Goal: Task Accomplishment & Management: Complete application form

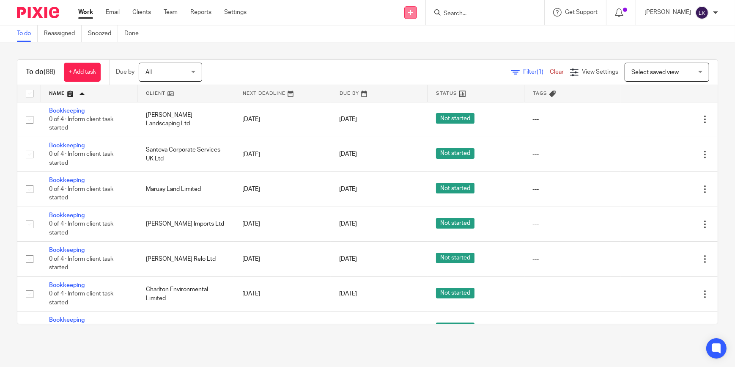
click at [413, 11] on icon at bounding box center [410, 12] width 5 height 5
click at [427, 63] on link "Add client" at bounding box center [421, 64] width 59 height 12
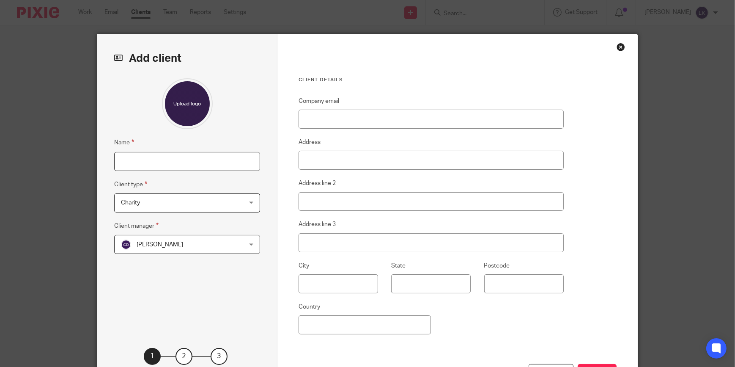
click at [192, 161] on input "Name" at bounding box center [187, 161] width 146 height 19
type input "[PERSON_NAME]"
click at [250, 198] on div "Charity Charity" at bounding box center [187, 202] width 146 height 19
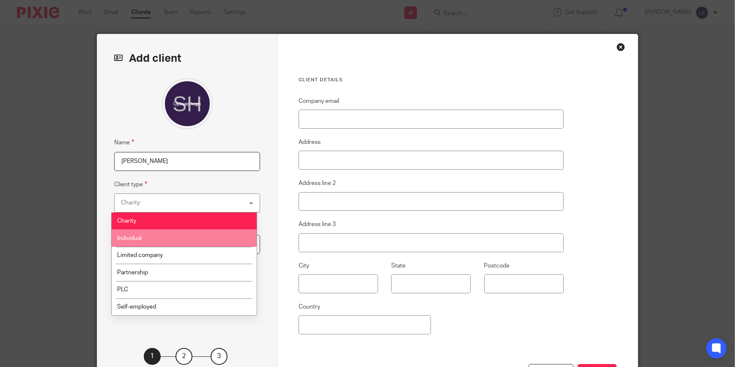
click at [192, 235] on li "Individual" at bounding box center [184, 237] width 145 height 17
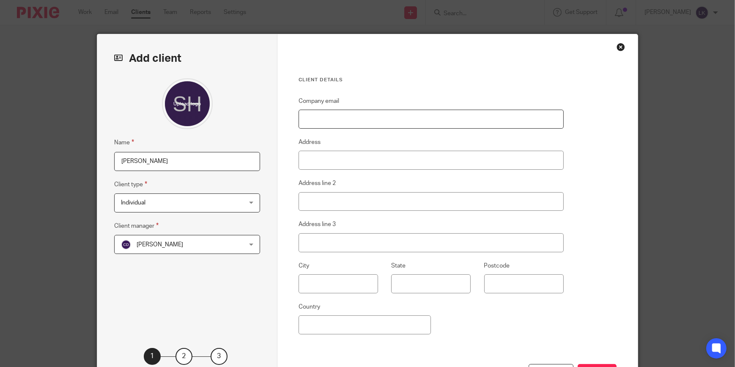
click at [363, 116] on input "Company email" at bounding box center [431, 119] width 265 height 19
paste input "suzanne.henn@icloud.com"
type input "suzanne.henn@icloud.com"
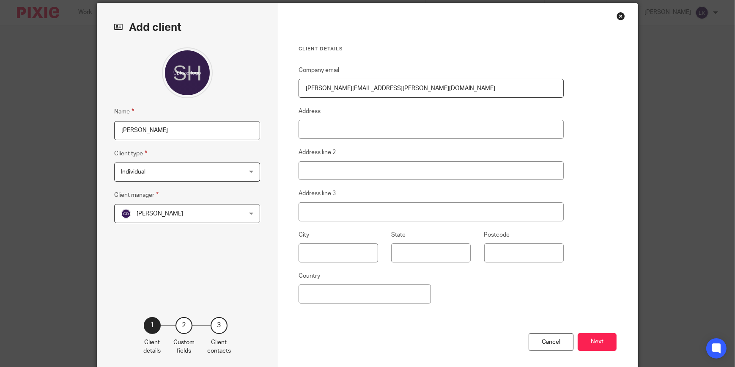
scroll to position [41, 0]
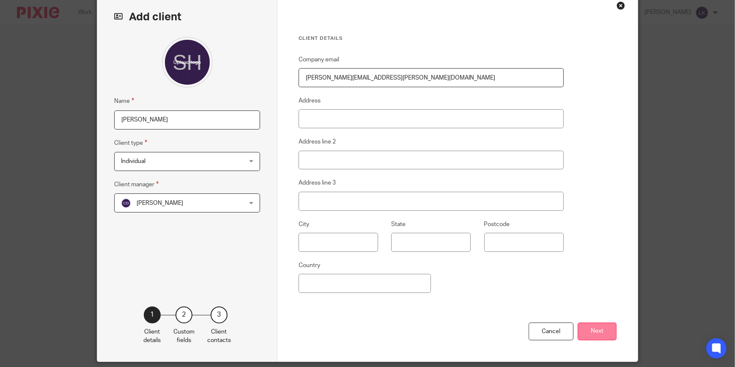
click at [598, 327] on button "Next" at bounding box center [597, 331] width 39 height 18
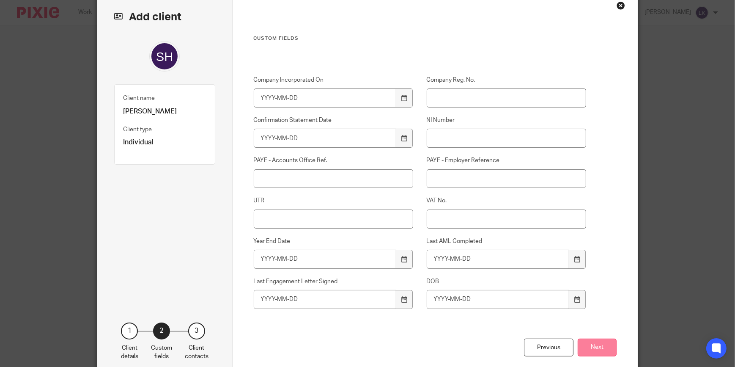
click at [582, 346] on button "Next" at bounding box center [597, 347] width 39 height 18
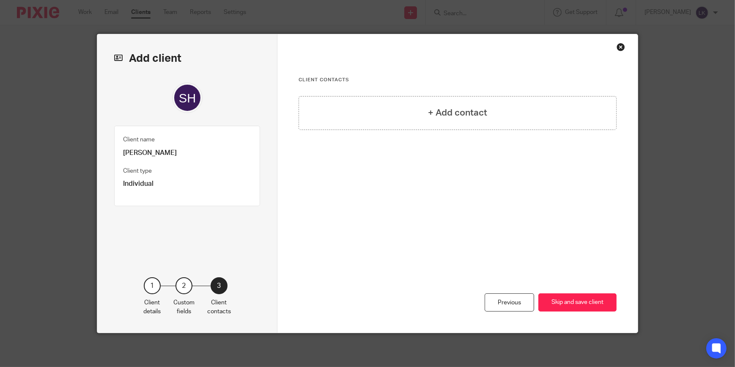
scroll to position [0, 0]
click at [499, 122] on div "+ Add contact" at bounding box center [458, 113] width 318 height 34
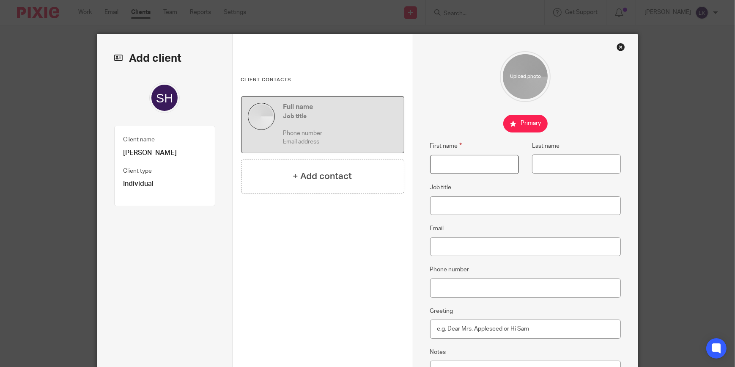
click at [492, 169] on input "First name" at bounding box center [474, 164] width 89 height 19
type input "Suzanne"
type input "Henn"
paste input "[PERSON_NAME][EMAIL_ADDRESS][PERSON_NAME][DOMAIN_NAME]"
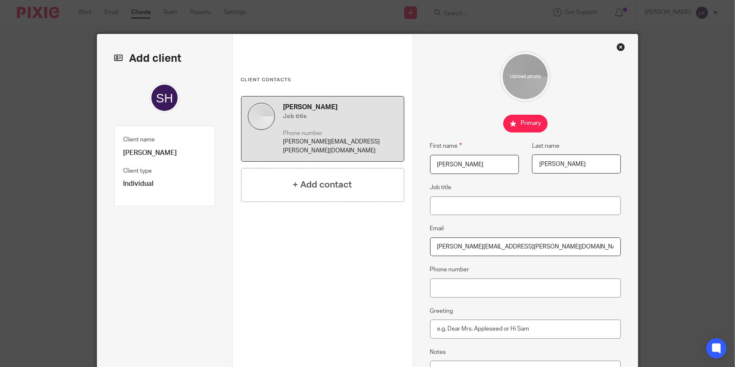
type input "[PERSON_NAME][EMAIL_ADDRESS][PERSON_NAME][DOMAIN_NAME]"
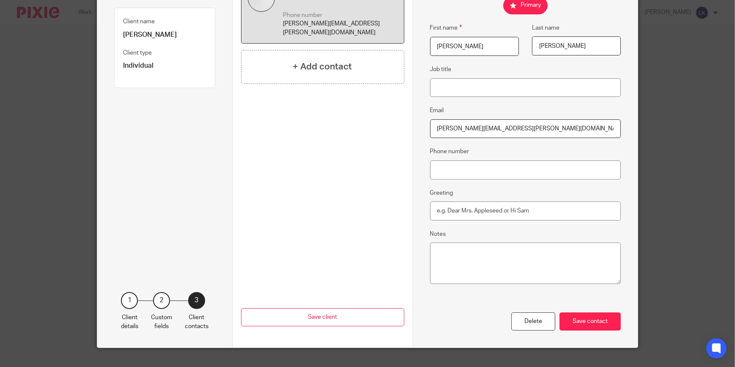
scroll to position [121, 0]
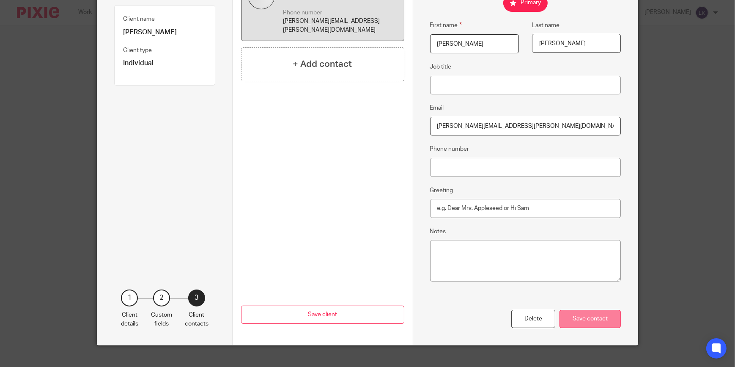
click at [587, 316] on div "Save contact" at bounding box center [590, 319] width 61 height 18
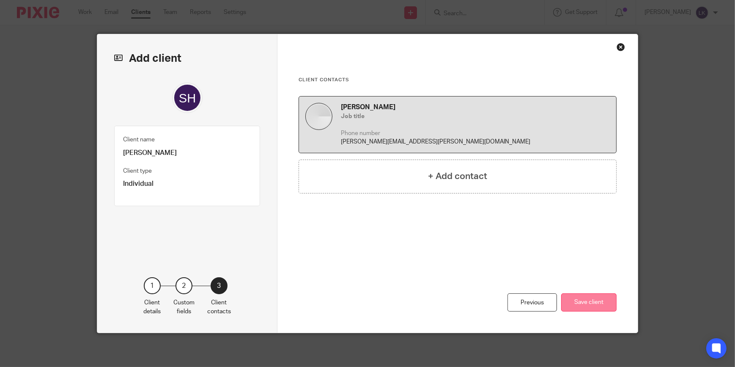
click at [588, 305] on button "Save client" at bounding box center [588, 302] width 55 height 18
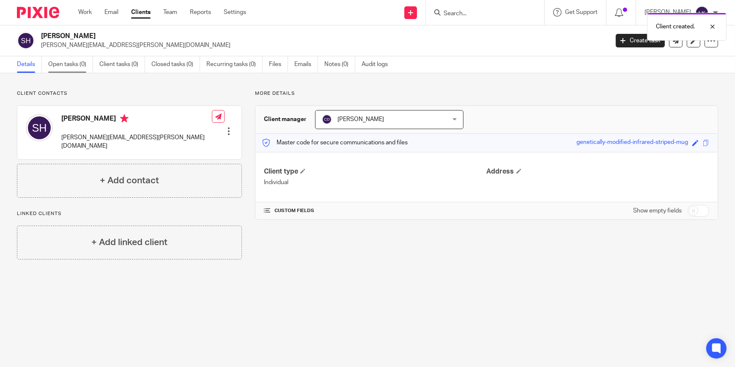
click at [78, 67] on link "Open tasks (0)" at bounding box center [70, 64] width 45 height 16
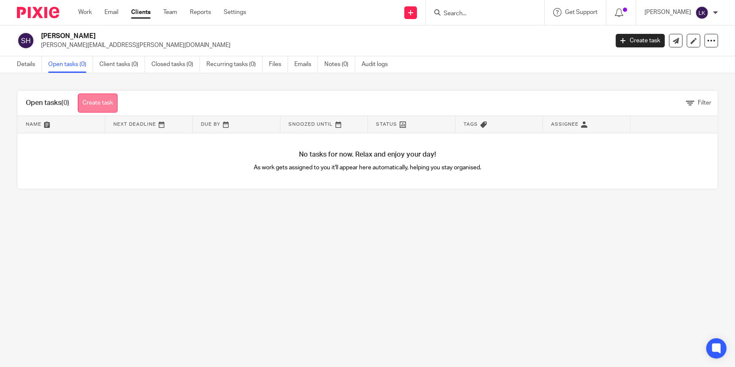
click at [97, 99] on link "Create task" at bounding box center [98, 102] width 40 height 19
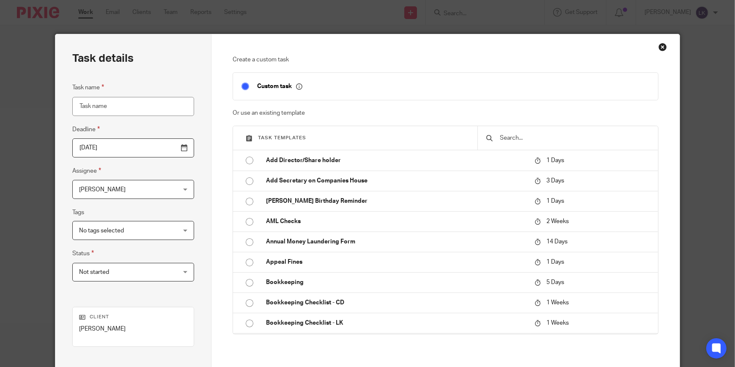
click at [527, 136] on input "text" at bounding box center [574, 137] width 150 height 9
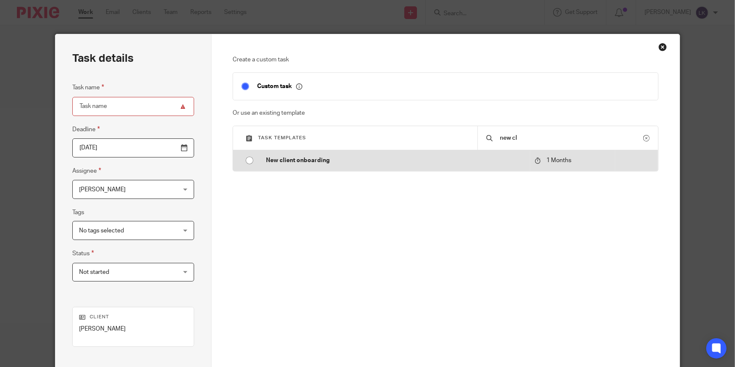
type input "new cl"
click at [415, 154] on td "New client onboarding" at bounding box center [394, 160] width 273 height 20
type input "[DATE]"
type input "New client onboarding"
checkbox input "false"
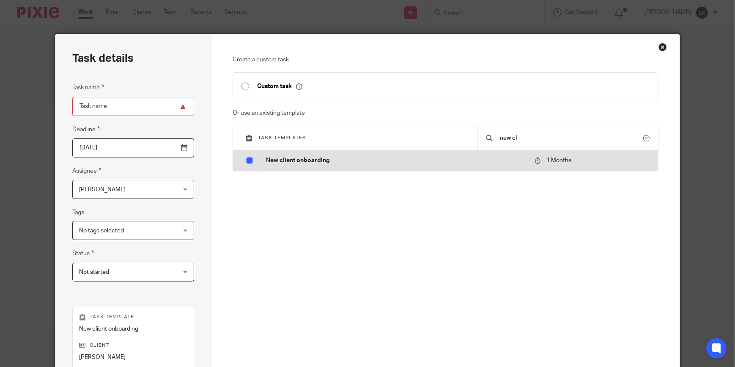
radio input "true"
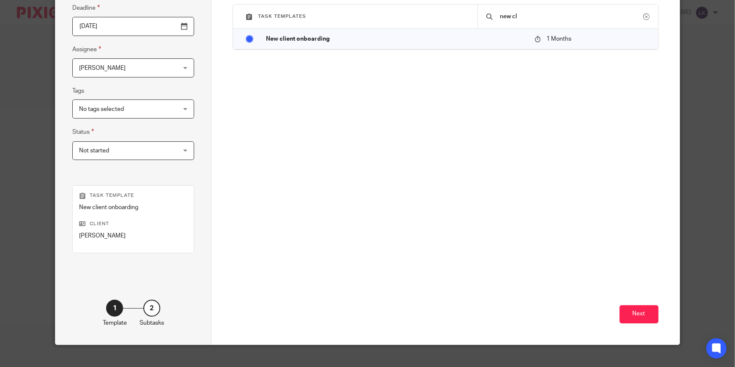
scroll to position [123, 0]
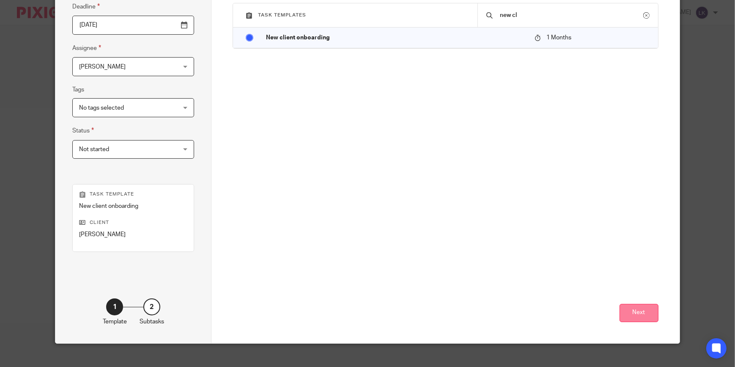
click at [653, 310] on button "Next" at bounding box center [639, 313] width 39 height 18
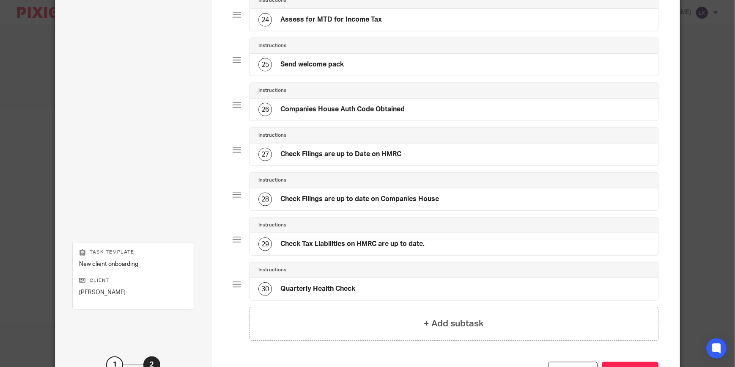
scroll to position [1140, 0]
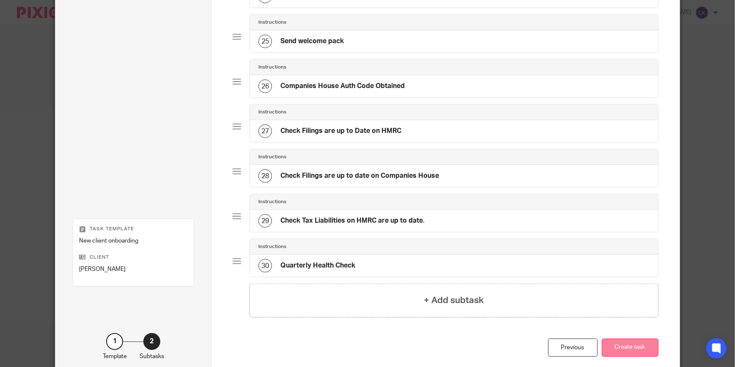
click at [647, 343] on button "Create task" at bounding box center [630, 347] width 57 height 18
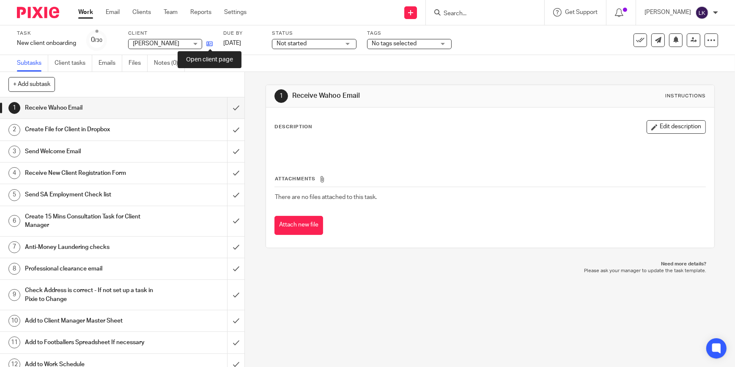
click at [207, 44] on icon at bounding box center [209, 44] width 6 height 6
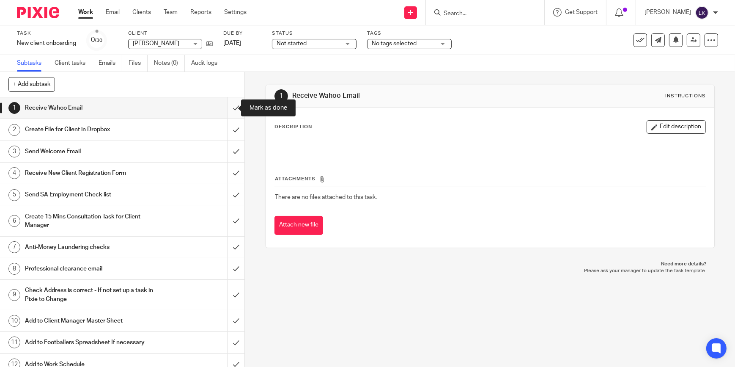
click at [227, 110] on input "submit" at bounding box center [122, 107] width 244 height 21
click at [229, 130] on input "submit" at bounding box center [122, 129] width 244 height 21
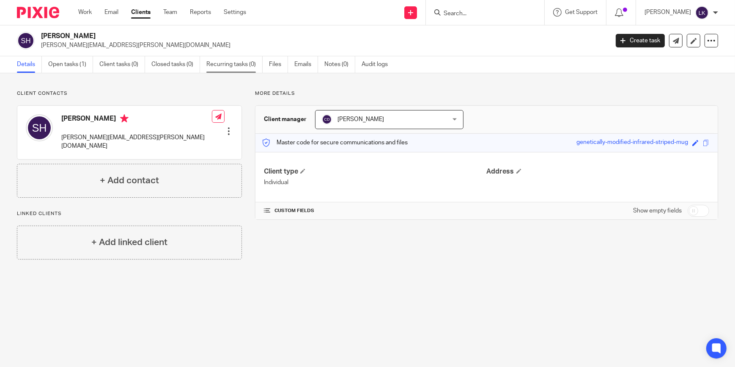
click at [230, 60] on link "Recurring tasks (0)" at bounding box center [234, 64] width 56 height 16
click at [239, 67] on link "Recurring tasks (0)" at bounding box center [234, 64] width 56 height 16
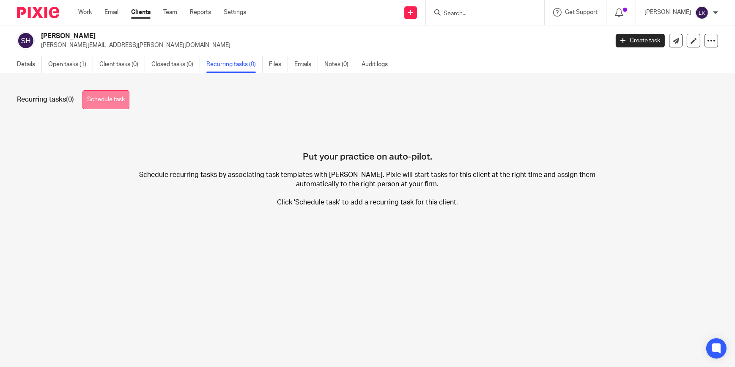
click at [91, 107] on link "Schedule task" at bounding box center [105, 99] width 47 height 19
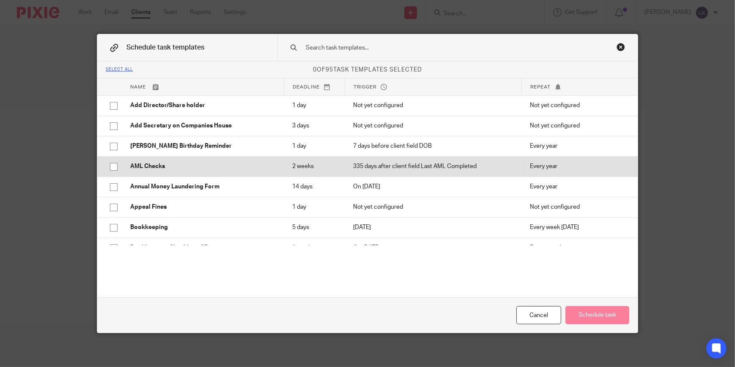
click at [107, 167] on input "checkbox" at bounding box center [114, 167] width 16 height 16
checkbox input "true"
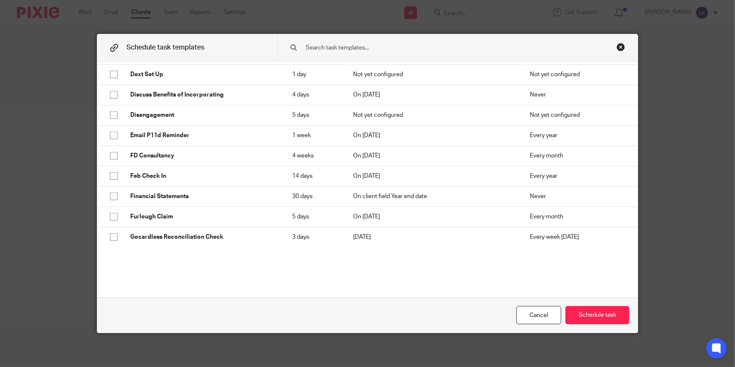
scroll to position [656, 0]
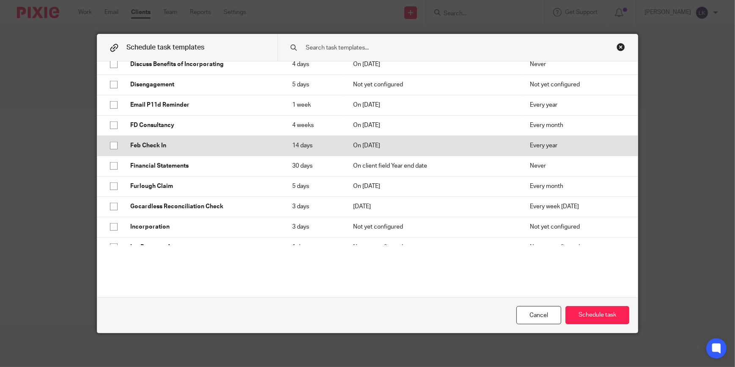
click at [106, 144] on input "checkbox" at bounding box center [114, 145] width 16 height 16
checkbox input "true"
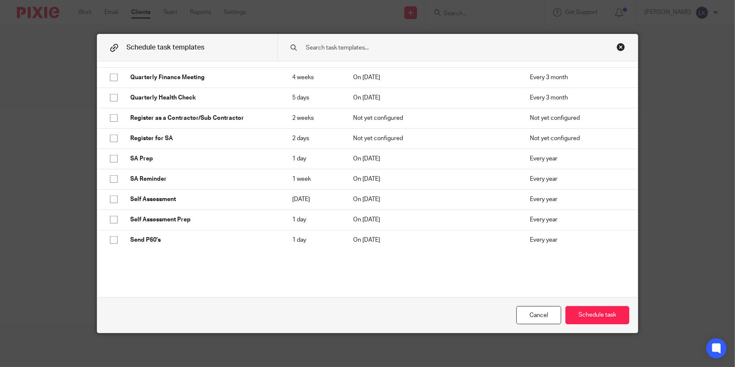
scroll to position [1334, 0]
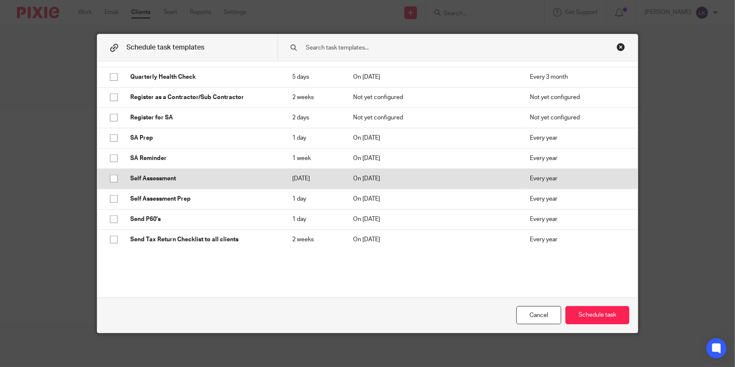
click at [113, 179] on input "checkbox" at bounding box center [114, 178] width 16 height 16
checkbox input "true"
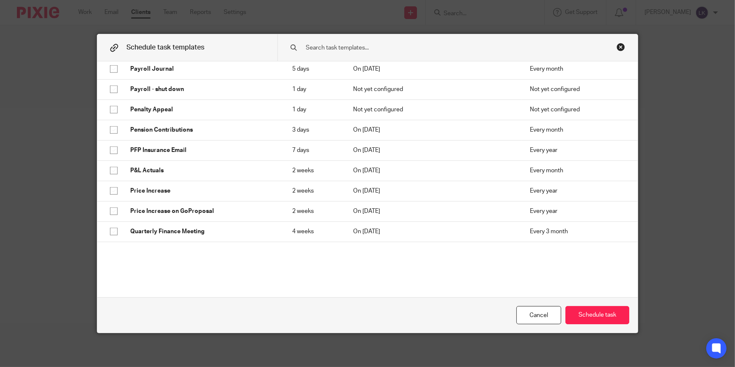
scroll to position [1154, 0]
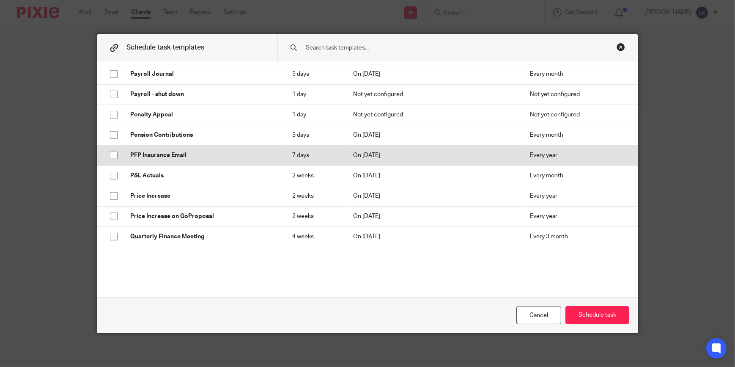
click at [123, 155] on td "PFP Insurance Email" at bounding box center [203, 155] width 162 height 20
checkbox input "true"
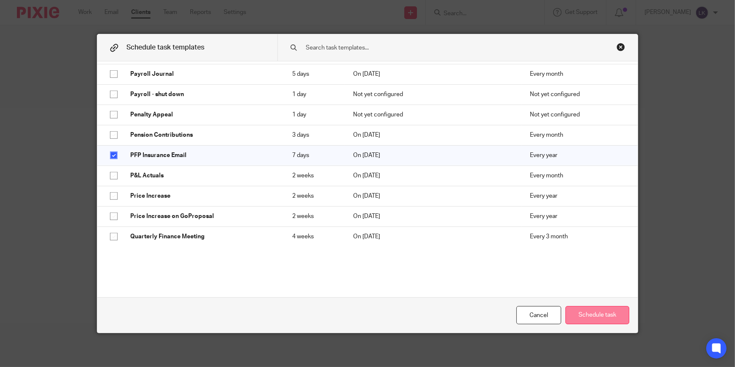
click at [613, 311] on button "Schedule task" at bounding box center [597, 315] width 64 height 18
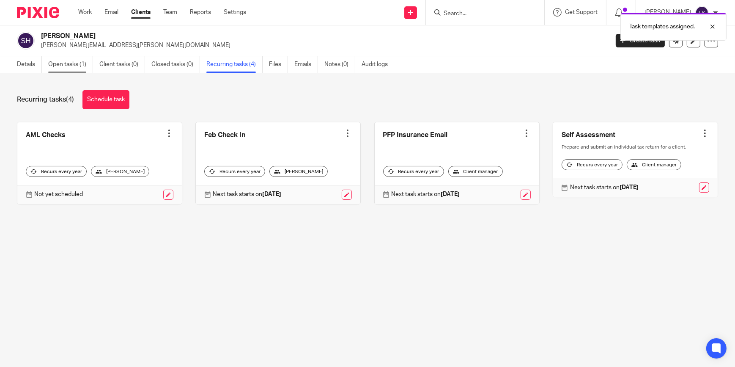
click at [68, 68] on link "Open tasks (1)" at bounding box center [70, 64] width 45 height 16
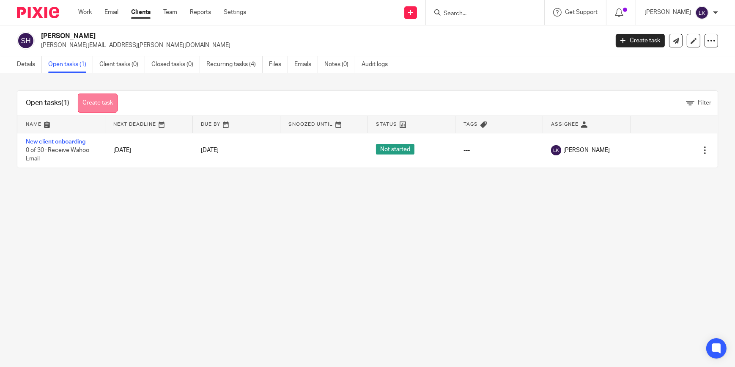
click at [103, 106] on link "Create task" at bounding box center [98, 102] width 40 height 19
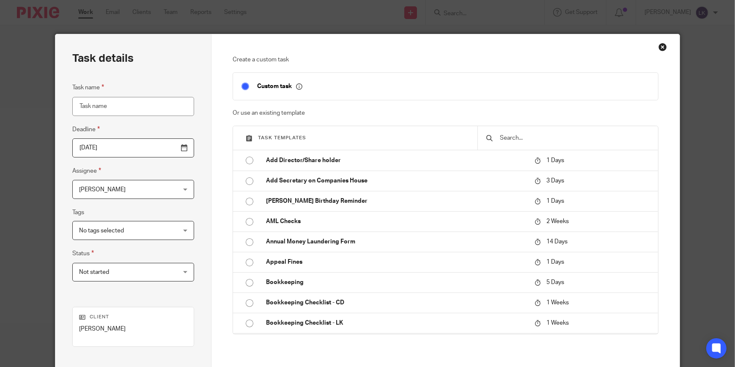
click at [517, 131] on div at bounding box center [568, 138] width 180 height 24
click at [517, 138] on input "text" at bounding box center [574, 137] width 150 height 9
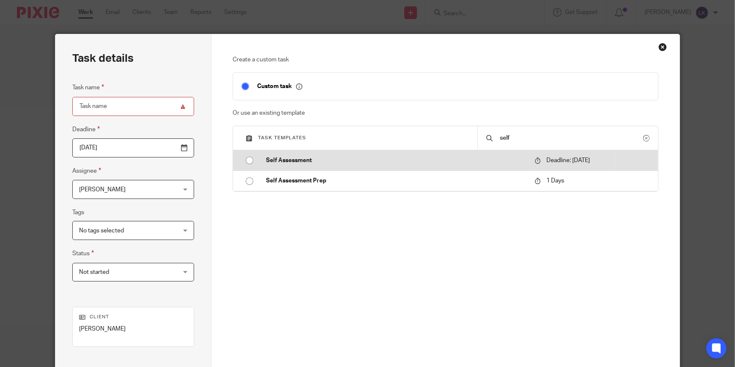
type input "self"
click at [335, 158] on p "Self Assessment" at bounding box center [396, 160] width 260 height 8
type input "2025-11-01"
type input "Self Assessment"
checkbox input "false"
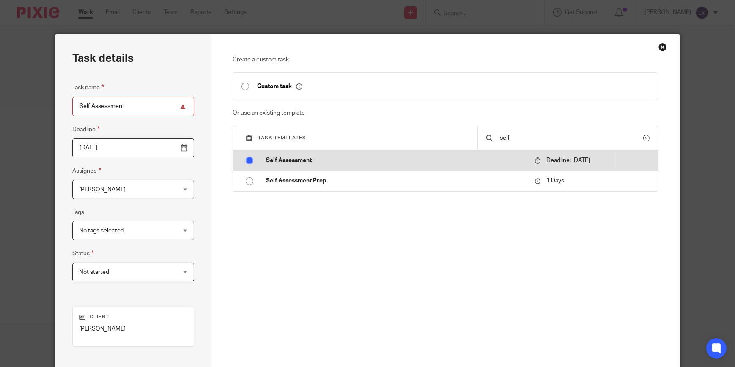
radio input "true"
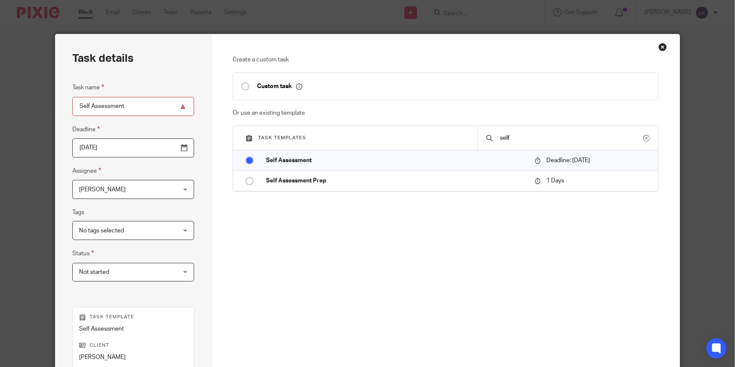
click at [181, 194] on div "Laura Kimber Laura Kimber" at bounding box center [133, 189] width 122 height 19
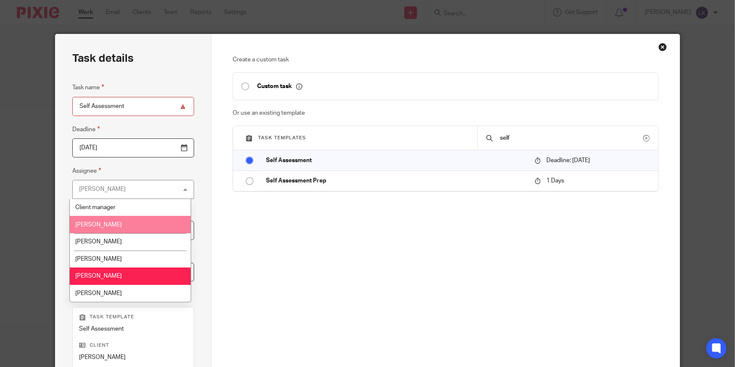
click at [153, 221] on li "Chloe Dennis" at bounding box center [130, 224] width 121 height 17
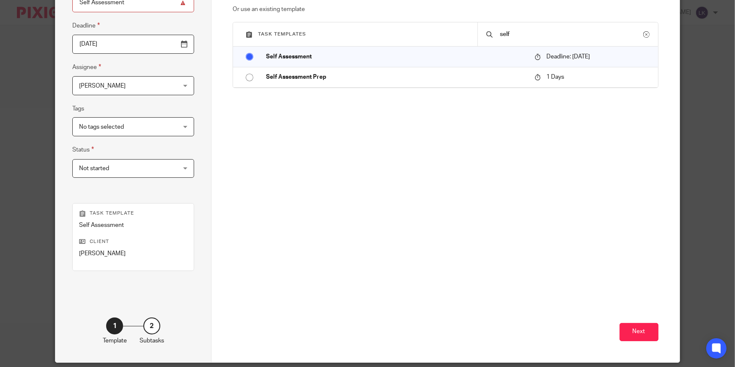
scroll to position [133, 0]
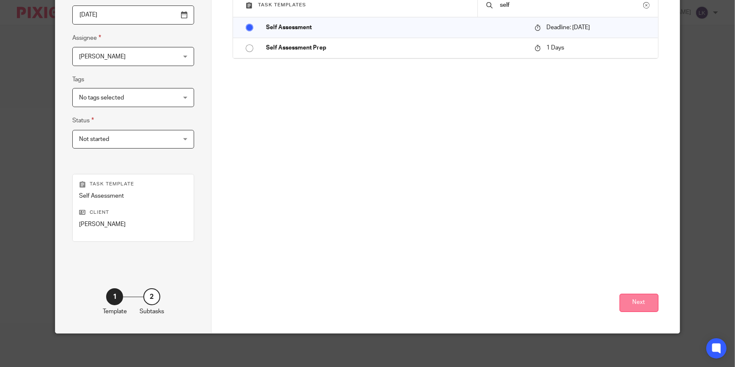
click at [639, 307] on button "Next" at bounding box center [639, 303] width 39 height 18
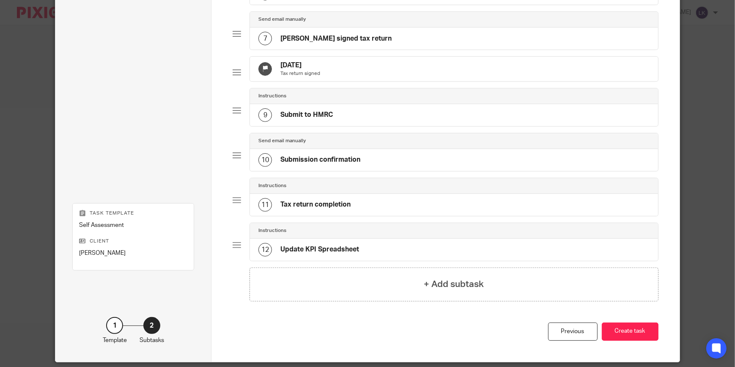
scroll to position [356, 0]
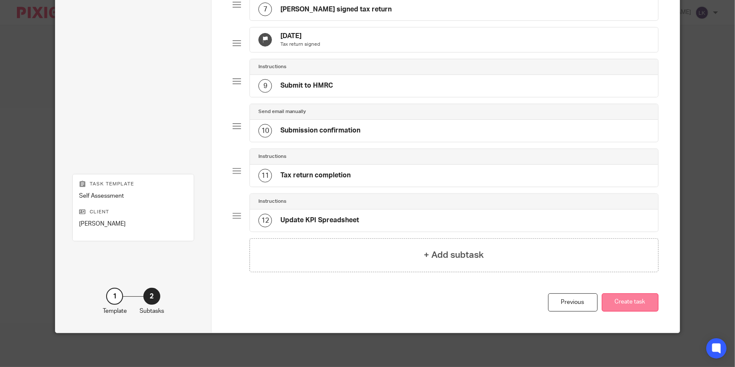
click at [641, 310] on button "Create task" at bounding box center [630, 302] width 57 height 18
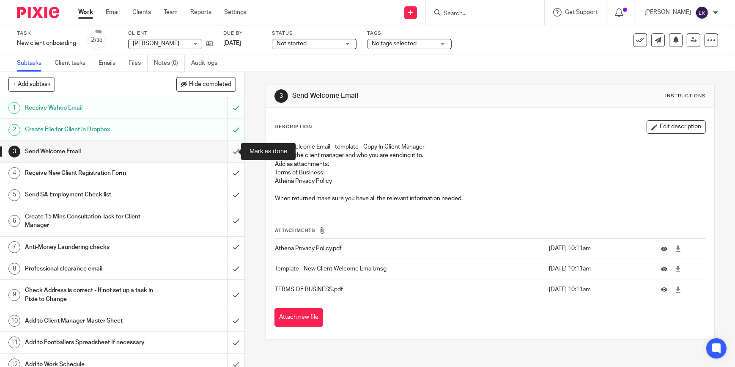
click at [230, 151] on input "submit" at bounding box center [122, 151] width 244 height 21
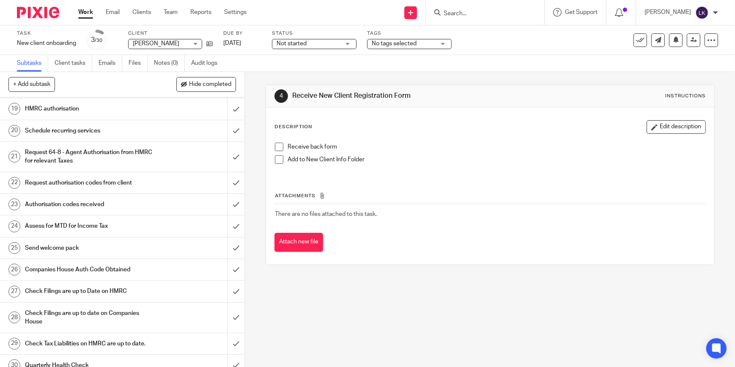
scroll to position [415, 0]
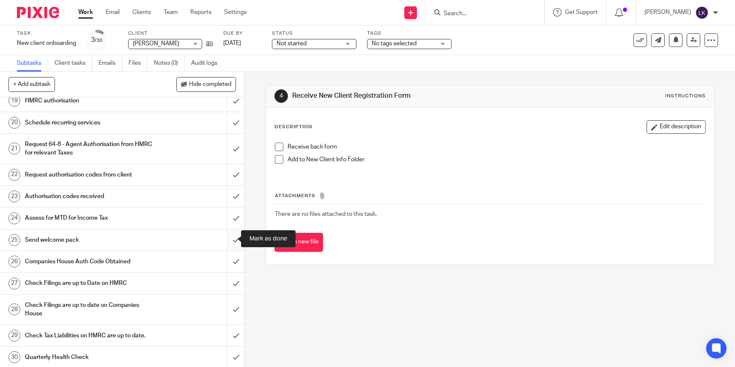
click at [232, 240] on input "submit" at bounding box center [122, 239] width 244 height 21
click at [236, 262] on input "submit" at bounding box center [122, 261] width 244 height 21
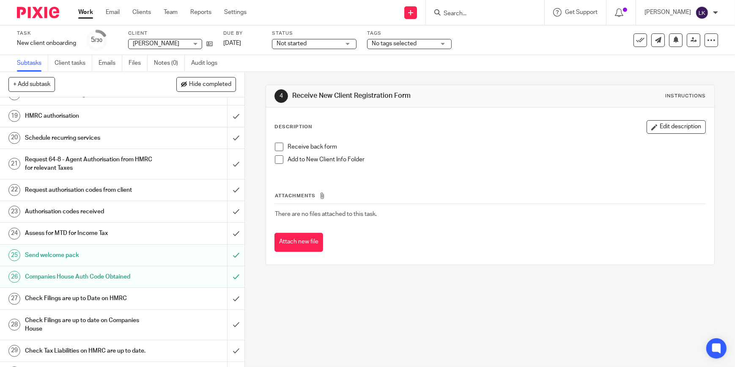
scroll to position [415, 0]
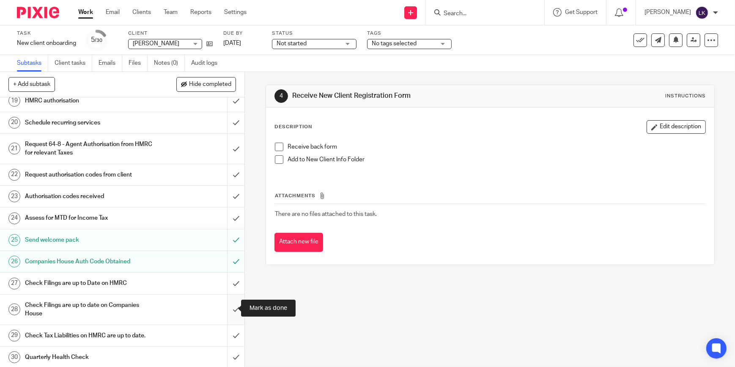
click at [225, 307] on input "submit" at bounding box center [122, 309] width 244 height 30
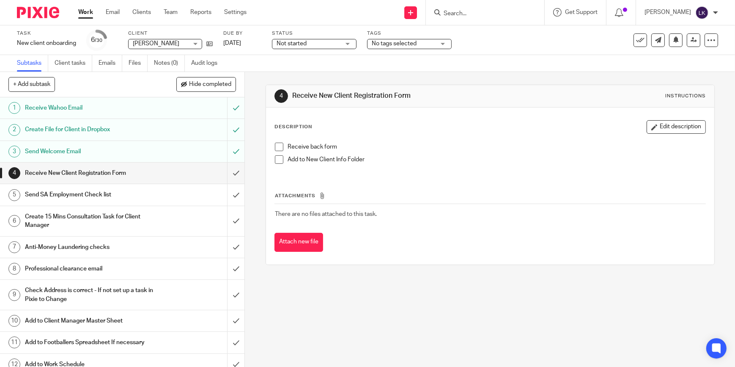
click at [88, 12] on link "Work" at bounding box center [85, 12] width 15 height 8
